Goal: Transaction & Acquisition: Purchase product/service

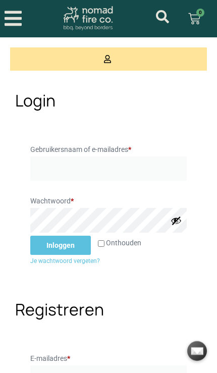
type input "ddeklerk@gmail.com"
click at [70, 245] on button "Inloggen" at bounding box center [60, 245] width 61 height 19
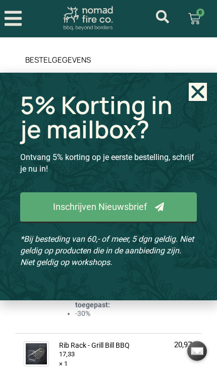
scroll to position [622, 0]
click at [196, 98] on use "Close" at bounding box center [197, 91] width 13 height 13
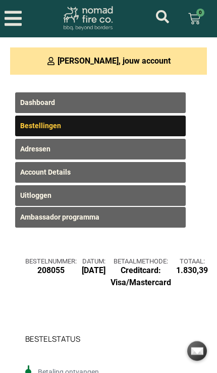
scroll to position [0, 0]
click at [43, 148] on link "Adressen" at bounding box center [100, 149] width 171 height 21
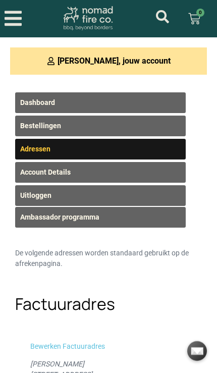
click at [47, 101] on link "Dashboard" at bounding box center [100, 102] width 171 height 21
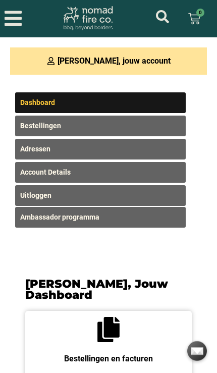
click at [65, 174] on link "Account Details" at bounding box center [100, 172] width 171 height 21
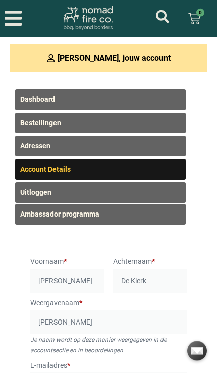
scroll to position [4, 0]
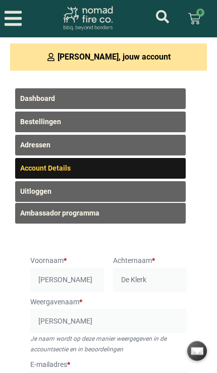
click at [92, 214] on link "Ambassador programma" at bounding box center [100, 213] width 171 height 21
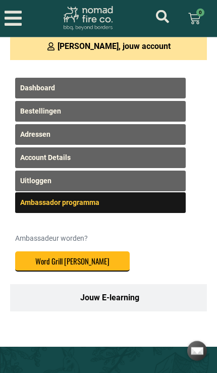
scroll to position [15, 0]
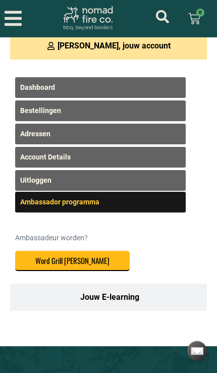
click at [102, 259] on button "Word Grill Bill Ambassador" at bounding box center [72, 261] width 115 height 21
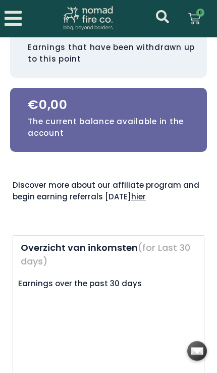
scroll to position [670, 0]
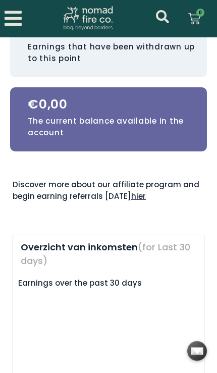
click at [139, 191] on link "hier" at bounding box center [138, 196] width 15 height 11
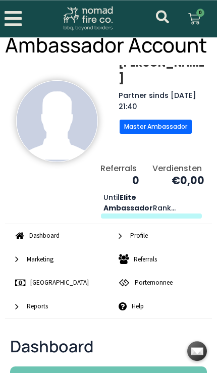
scroll to position [13, 0]
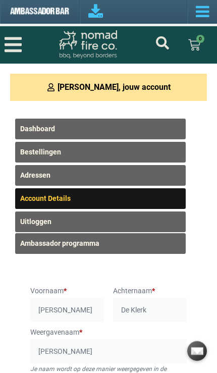
click at [20, 39] on icon "Open/Close Menu" at bounding box center [13, 44] width 17 height 15
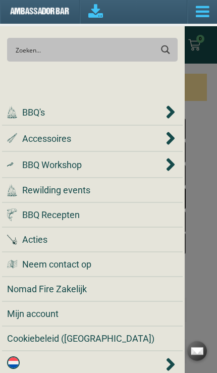
click at [77, 191] on span "Rewilding events" at bounding box center [56, 190] width 68 height 14
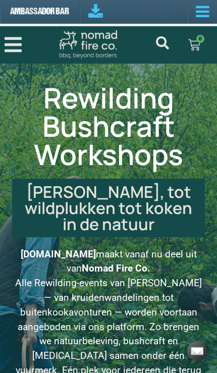
click at [17, 51] on icon "Open/Close Menu" at bounding box center [13, 44] width 17 height 15
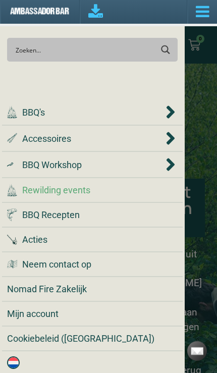
click at [69, 138] on span "Accessoires" at bounding box center [46, 139] width 49 height 14
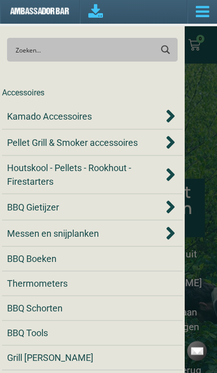
click at [47, 176] on span "Houtskool - Pellets - Rookhout - Firestarters" at bounding box center [85, 174] width 157 height 27
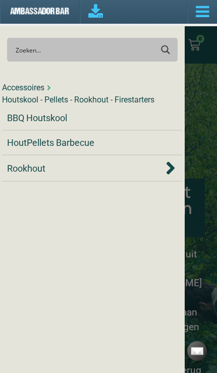
click at [60, 125] on span "BBQ Houtskool" at bounding box center [37, 118] width 60 height 14
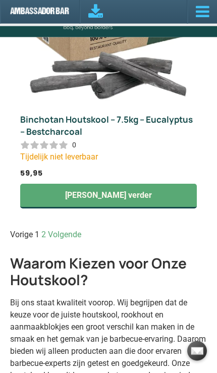
scroll to position [5499, 0]
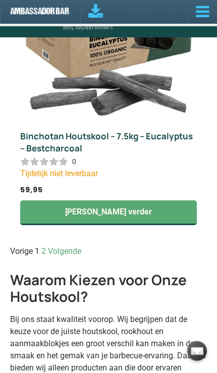
click at [76, 246] on div "Binchotan Houtskool – 7.5kg – Eucalyptus – Bestcharcoal 0 Tijdelijk niet leverb…" at bounding box center [108, 183] width 197 height 125
click at [66, 256] on link "Volgende" at bounding box center [64, 252] width 33 height 10
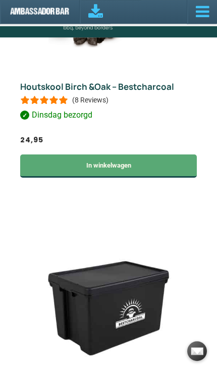
scroll to position [897, 0]
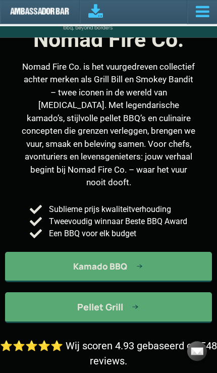
scroll to position [90, 0]
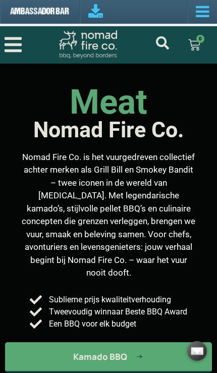
click at [15, 45] on icon "Open/Close Menu" at bounding box center [13, 44] width 17 height 15
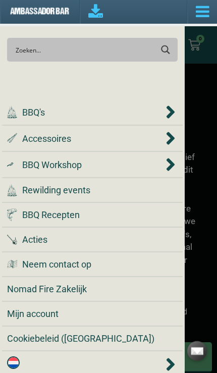
click at [63, 137] on span "Accessoires" at bounding box center [46, 139] width 49 height 14
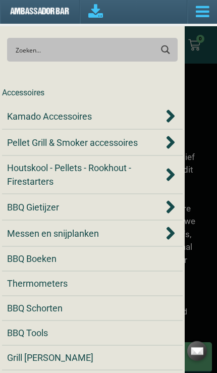
click at [70, 166] on span "Houtskool - Pellets - Rookhout - Firestarters" at bounding box center [85, 174] width 157 height 27
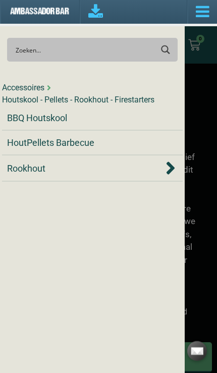
click at [65, 125] on span "BBQ Houtskool" at bounding box center [37, 118] width 60 height 14
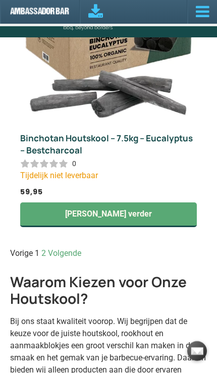
scroll to position [5498, 0]
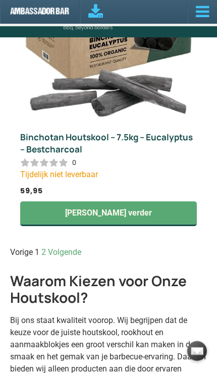
click at [44, 257] on link "Pagina 2" at bounding box center [43, 253] width 5 height 10
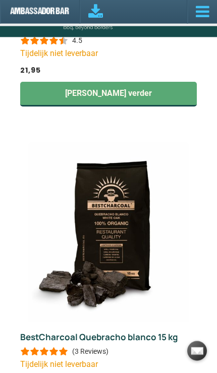
scroll to position [496, 0]
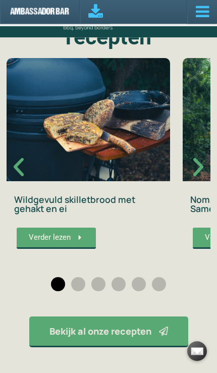
scroll to position [1865, 0]
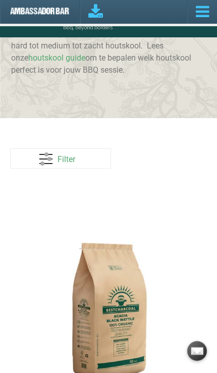
scroll to position [421, 0]
click at [61, 159] on link "Filter" at bounding box center [60, 158] width 101 height 20
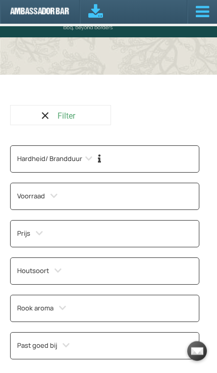
scroll to position [463, 0]
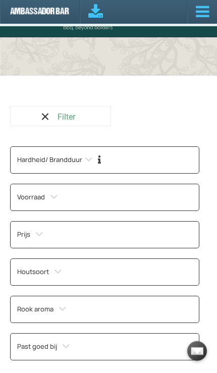
click at [42, 123] on link "Filter" at bounding box center [60, 116] width 101 height 20
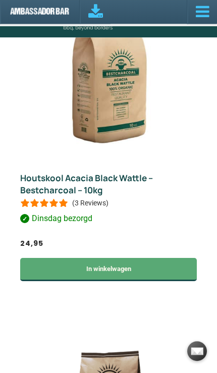
scroll to position [671, 0]
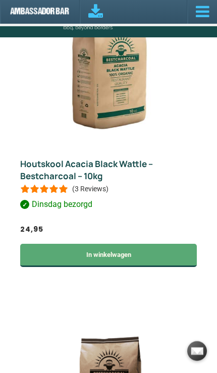
click at [104, 166] on link "Houtskool Acacia Black Wattle – Bestcharcoal – 10kg" at bounding box center [86, 170] width 133 height 24
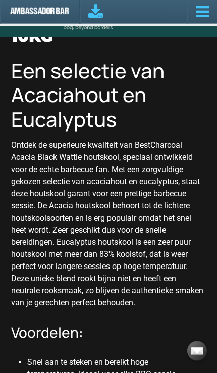
scroll to position [1312, 0]
